Goal: Transaction & Acquisition: Purchase product/service

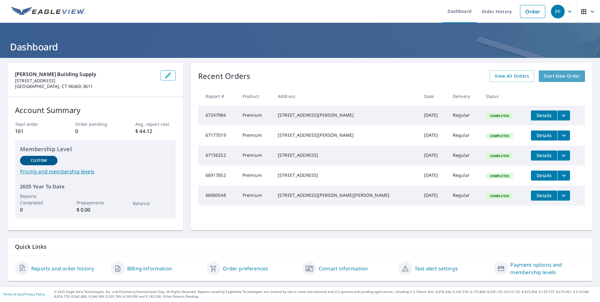
click at [550, 74] on span "Start New Order" at bounding box center [562, 76] width 36 height 8
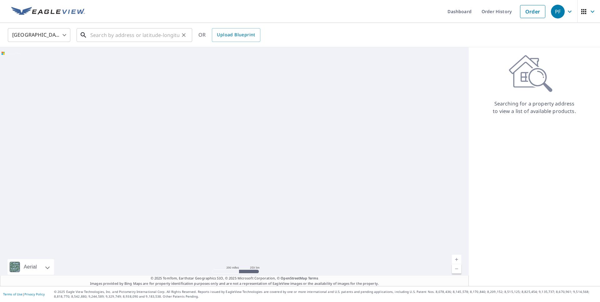
click at [105, 36] on input "text" at bounding box center [134, 34] width 89 height 17
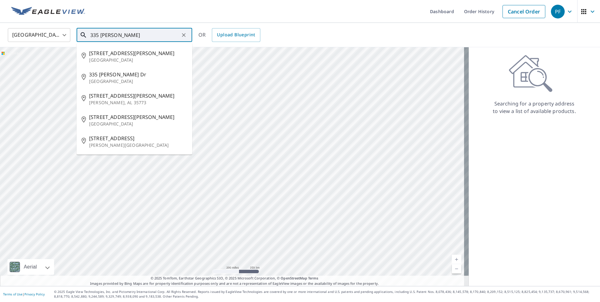
click at [125, 32] on input "335 [PERSON_NAME]" at bounding box center [134, 34] width 89 height 17
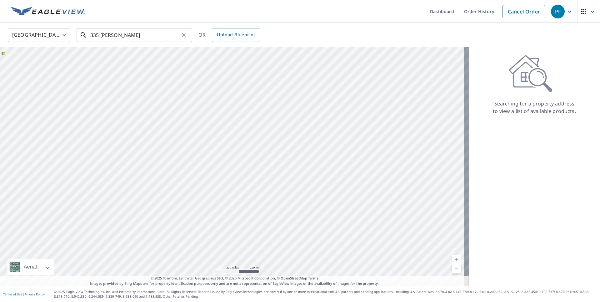
click at [140, 32] on input "335 [PERSON_NAME]" at bounding box center [134, 34] width 89 height 17
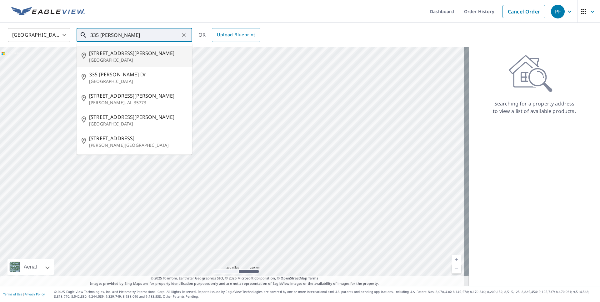
click at [109, 60] on p "[GEOGRAPHIC_DATA]" at bounding box center [138, 60] width 98 height 6
type input "[STREET_ADDRESS][PERSON_NAME]"
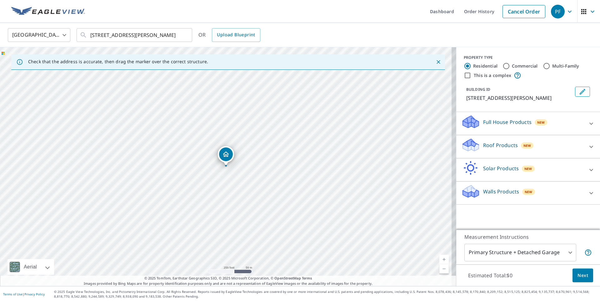
click at [474, 147] on icon at bounding box center [476, 146] width 4 height 7
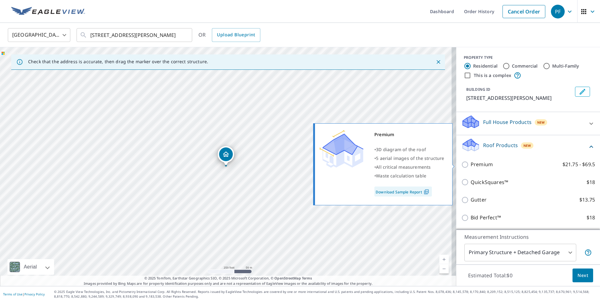
click at [462, 164] on input "Premium $21.75 - $69.5" at bounding box center [465, 164] width 9 height 7
checkbox input "true"
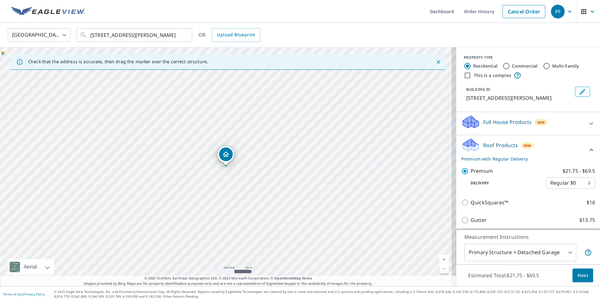
click at [577, 275] on span "Next" at bounding box center [582, 275] width 11 height 8
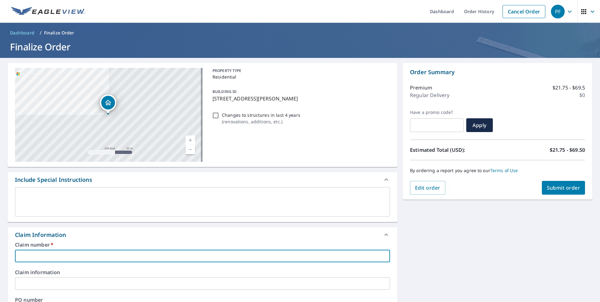
click at [72, 252] on input "text" at bounding box center [202, 255] width 375 height 12
click at [56, 260] on input "text" at bounding box center [202, 255] width 375 height 12
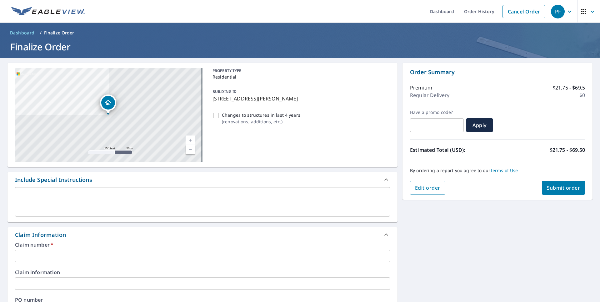
drag, startPoint x: 57, startPoint y: 252, endPoint x: 61, endPoint y: 184, distance: 67.9
click at [61, 184] on div "Include Special Instructions" at bounding box center [202, 179] width 390 height 15
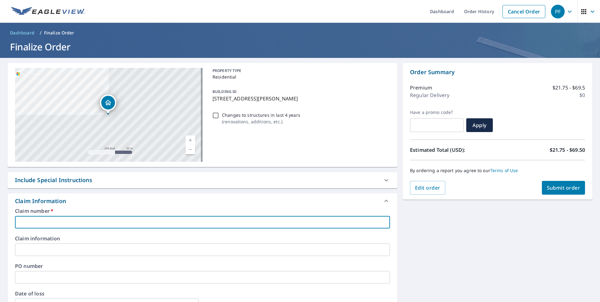
click at [69, 225] on input "text" at bounding box center [202, 222] width 375 height 12
type input "advantage restoration"
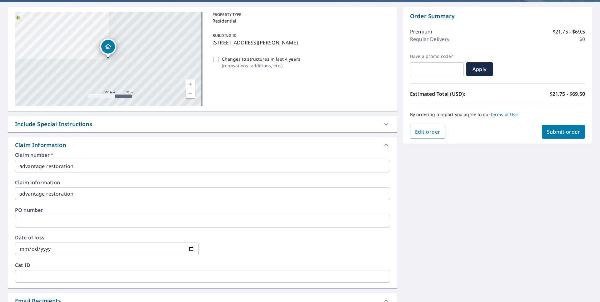
scroll to position [62, 0]
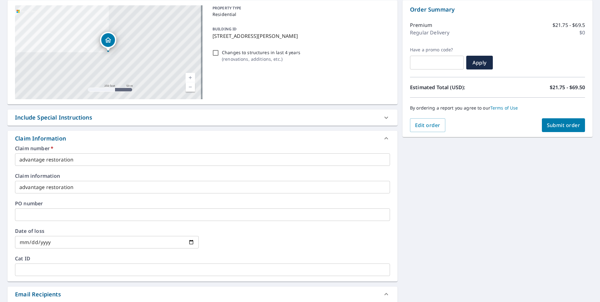
click at [556, 125] on span "Submit order" at bounding box center [563, 125] width 33 height 7
